Goal: Task Accomplishment & Management: Use online tool/utility

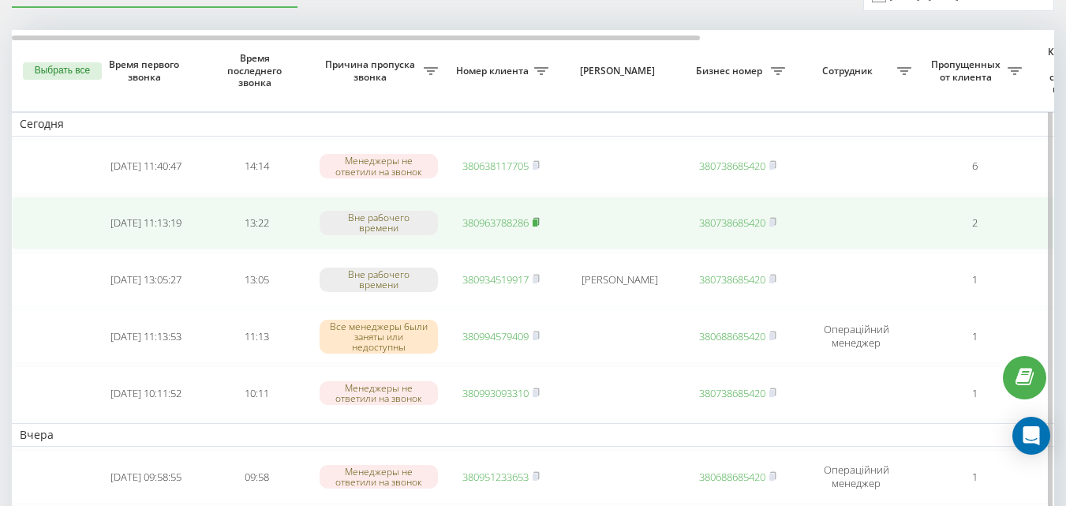
click at [537, 223] on rect at bounding box center [535, 222] width 5 height 7
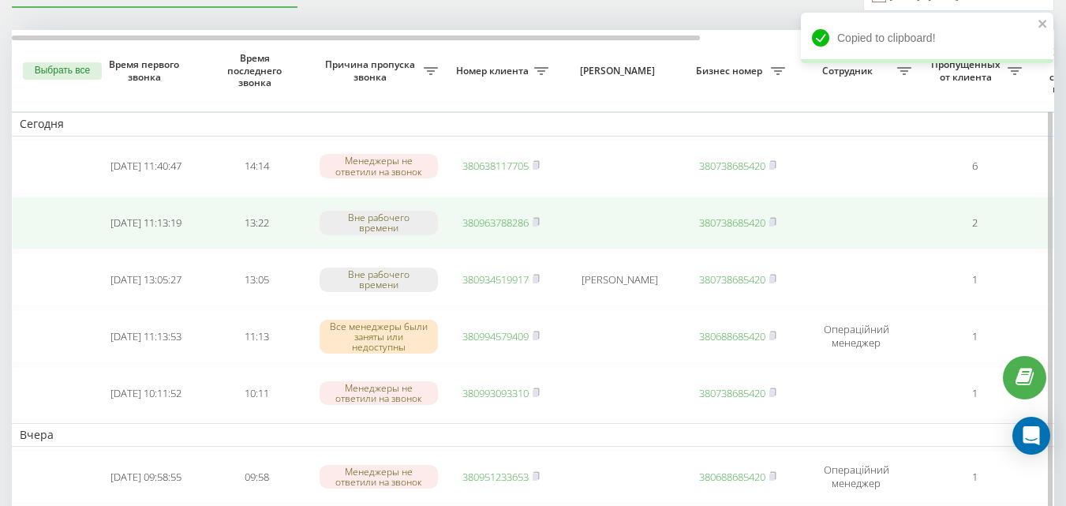
click at [492, 223] on link "380963788286" at bounding box center [495, 222] width 66 height 14
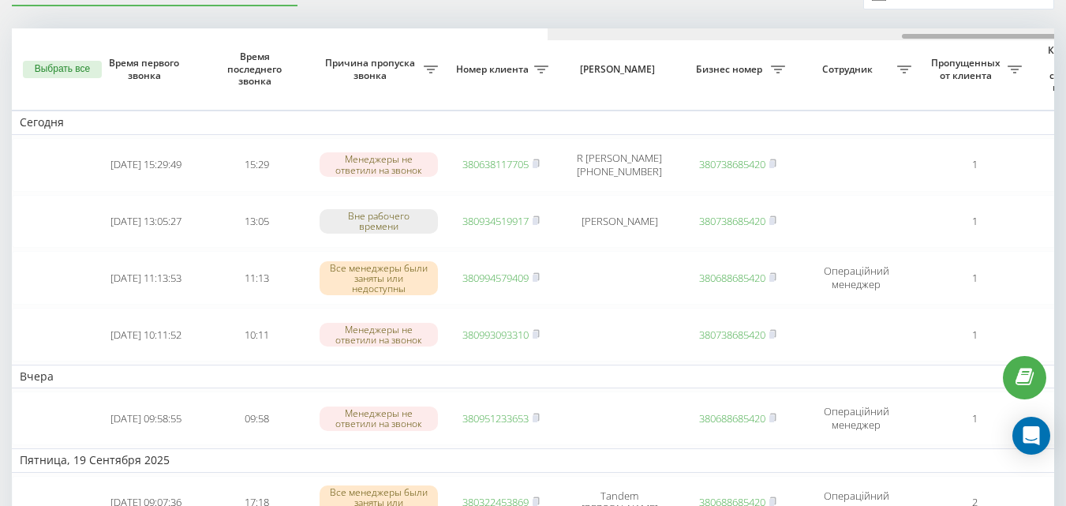
scroll to position [0, 536]
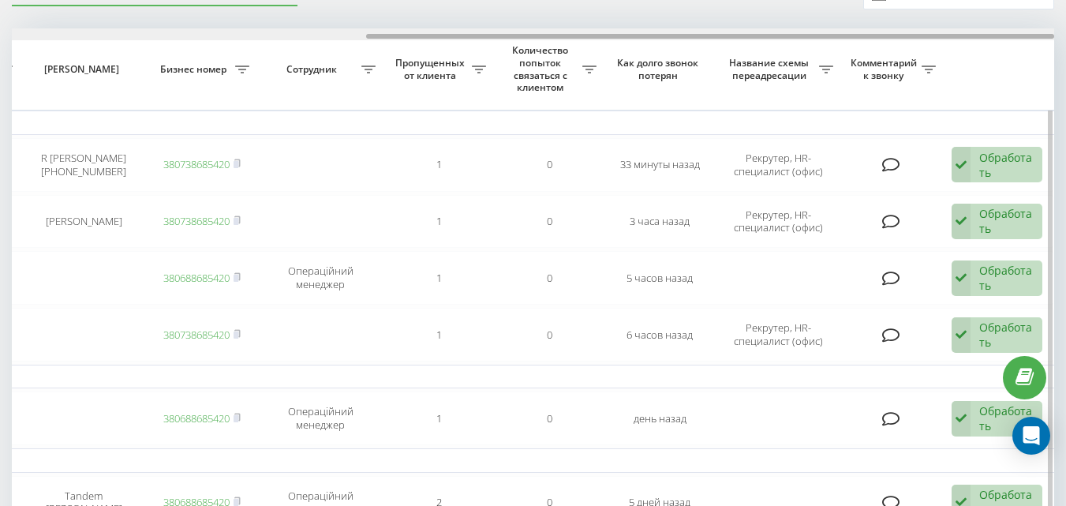
drag, startPoint x: 627, startPoint y: 33, endPoint x: 711, endPoint y: 28, distance: 83.8
click at [711, 28] on div at bounding box center [533, 34] width 1042 height 12
drag, startPoint x: 550, startPoint y: 39, endPoint x: 595, endPoint y: 36, distance: 45.0
click at [595, 36] on div at bounding box center [710, 36] width 688 height 5
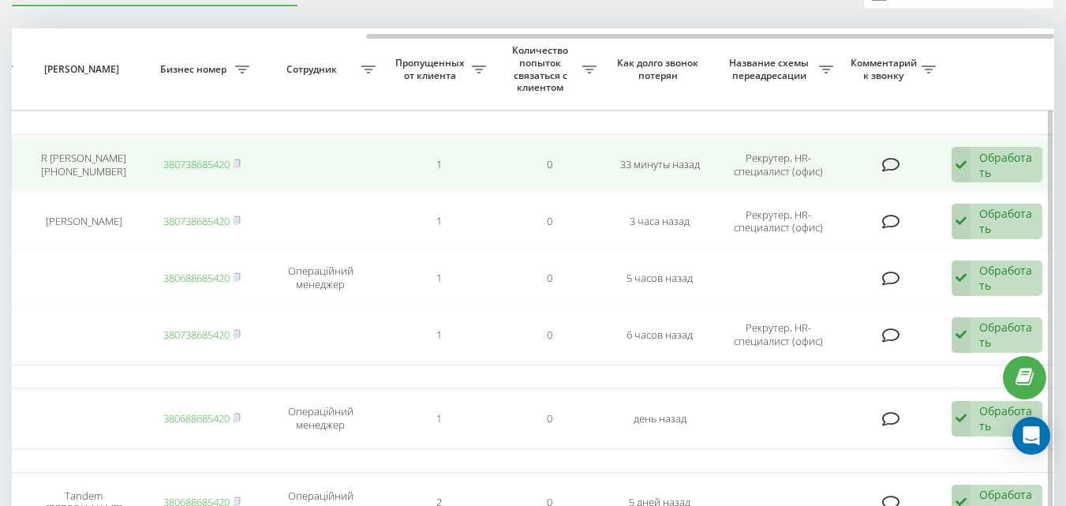
click at [962, 157] on icon at bounding box center [961, 165] width 19 height 36
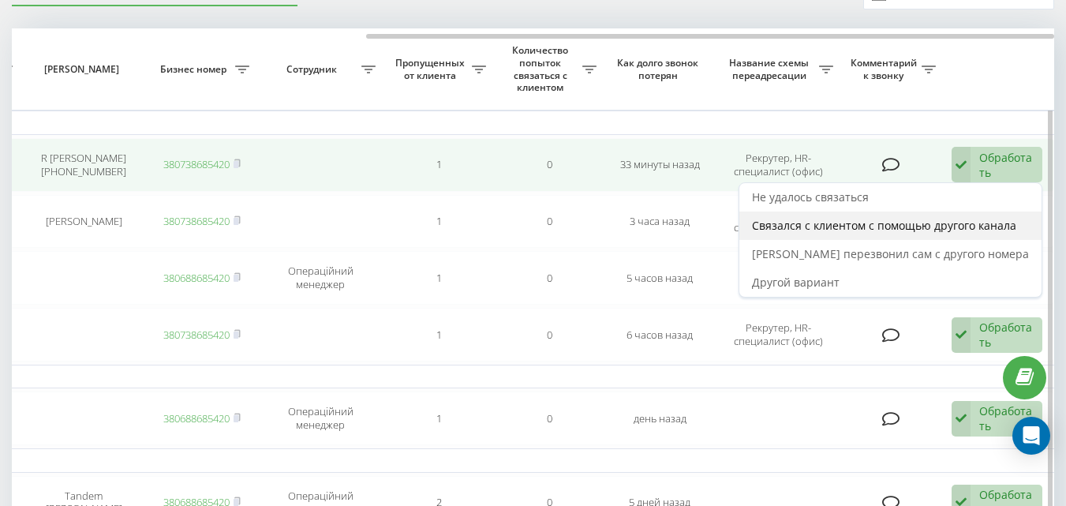
click at [826, 230] on span "Связался с клиентом с помощью другого канала" at bounding box center [884, 225] width 264 height 15
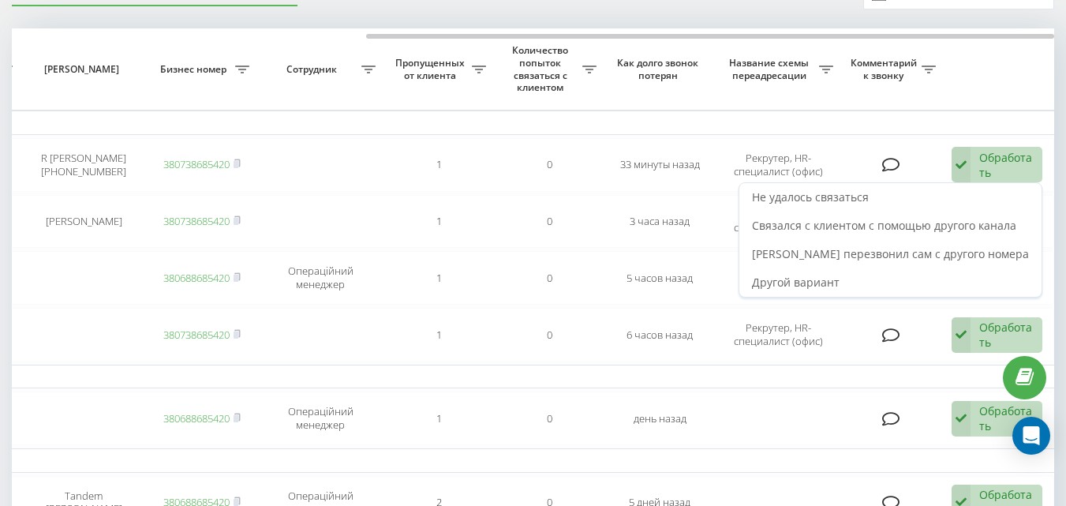
scroll to position [0, 0]
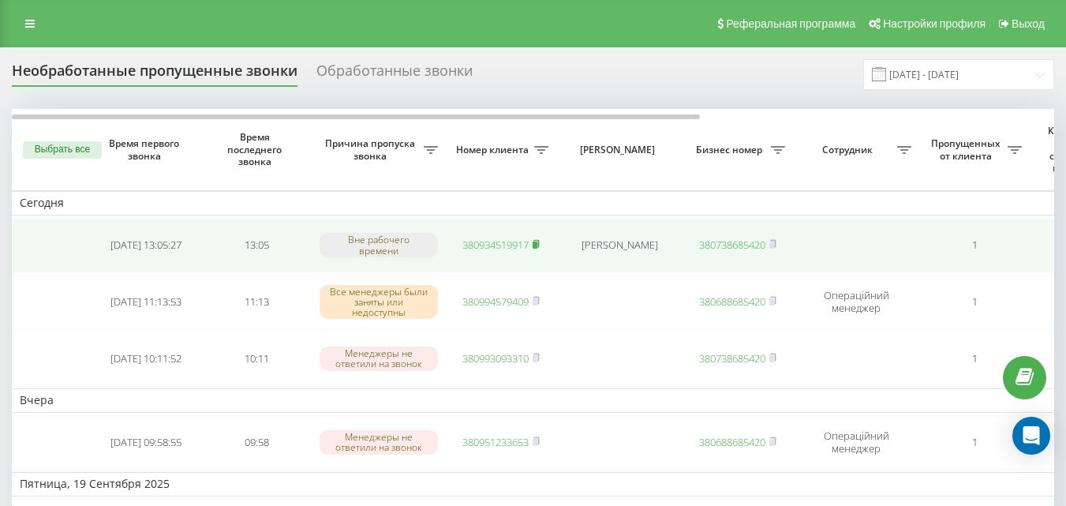
click at [539, 241] on icon at bounding box center [536, 243] width 6 height 7
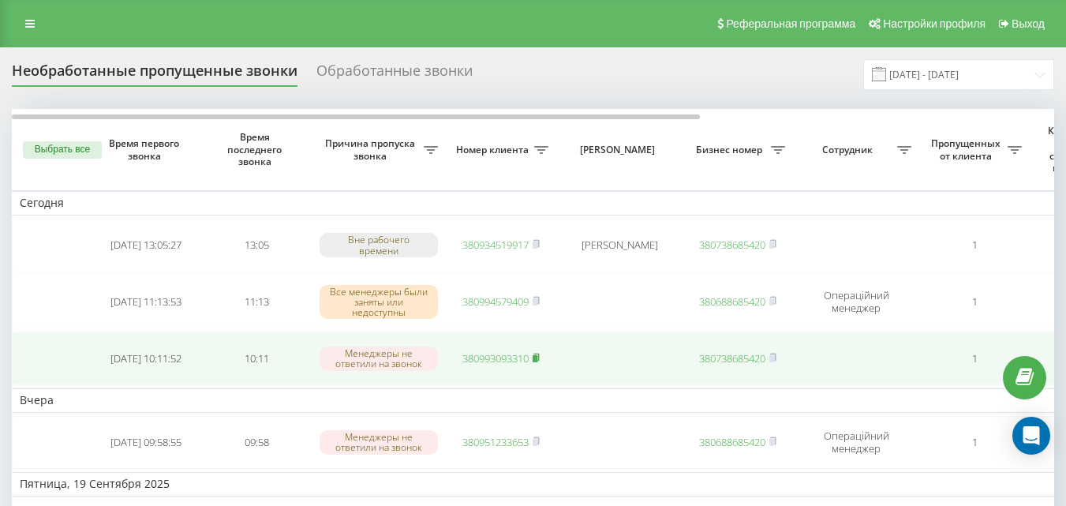
click at [539, 358] on icon at bounding box center [536, 357] width 6 height 7
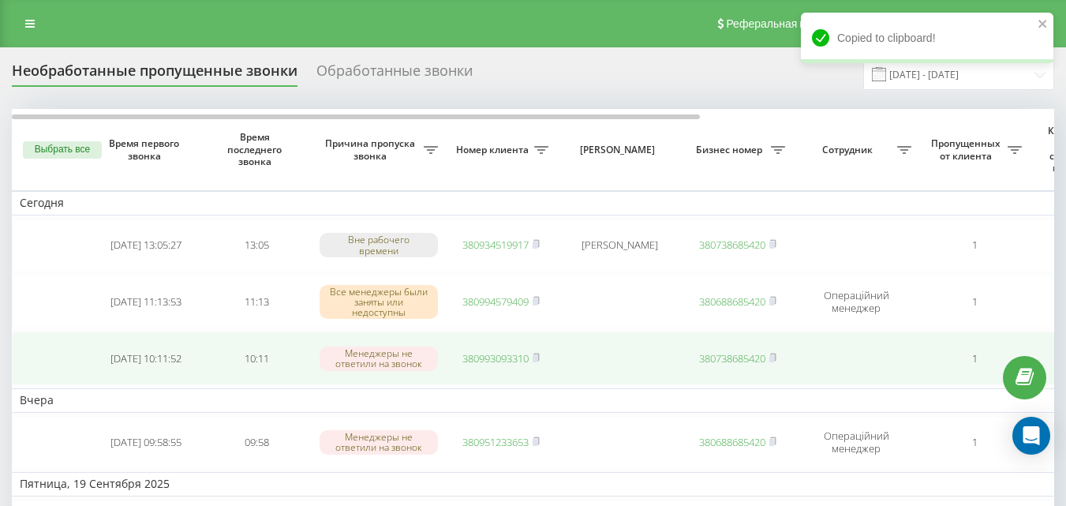
click at [496, 360] on link "380993093310" at bounding box center [495, 358] width 66 height 14
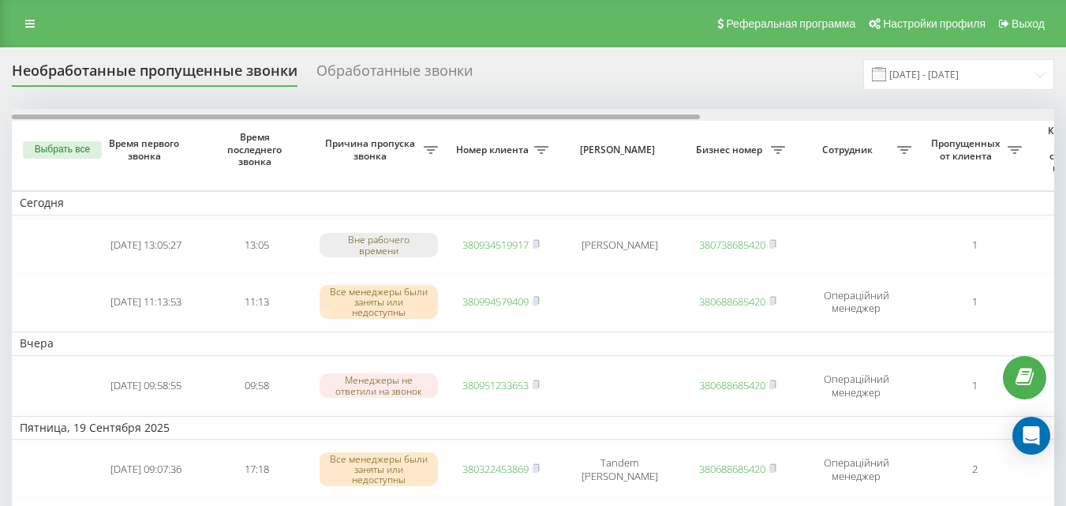
drag, startPoint x: 578, startPoint y: 118, endPoint x: 546, endPoint y: 114, distance: 31.7
click at [546, 114] on div at bounding box center [356, 116] width 688 height 5
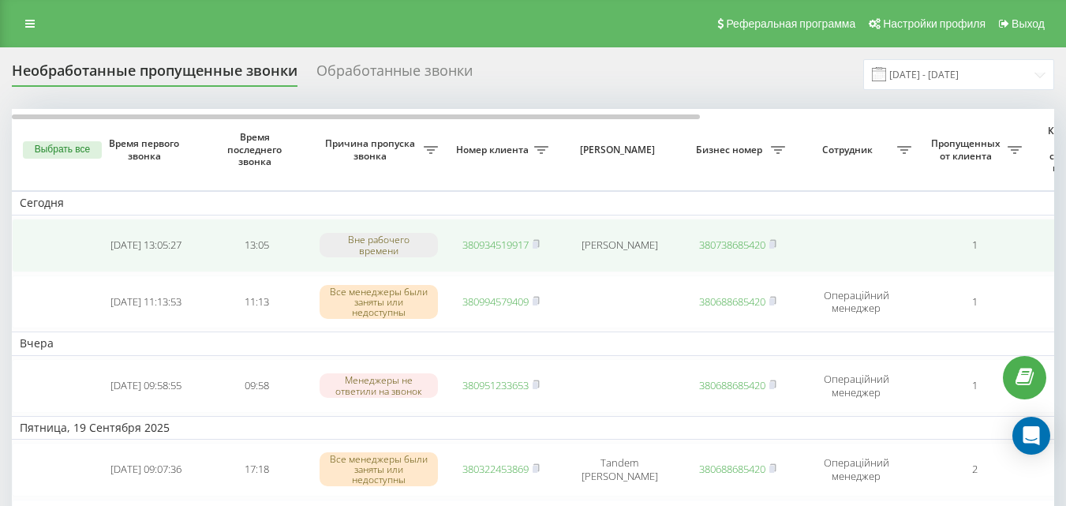
click at [484, 245] on link "380934519917" at bounding box center [495, 245] width 66 height 14
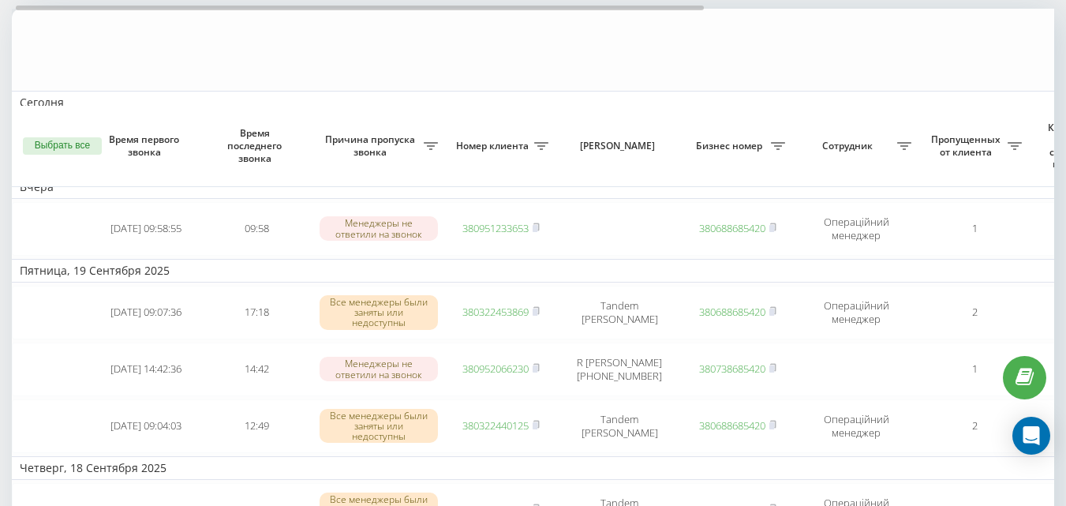
scroll to position [237, 0]
